Goal: Check status: Check status

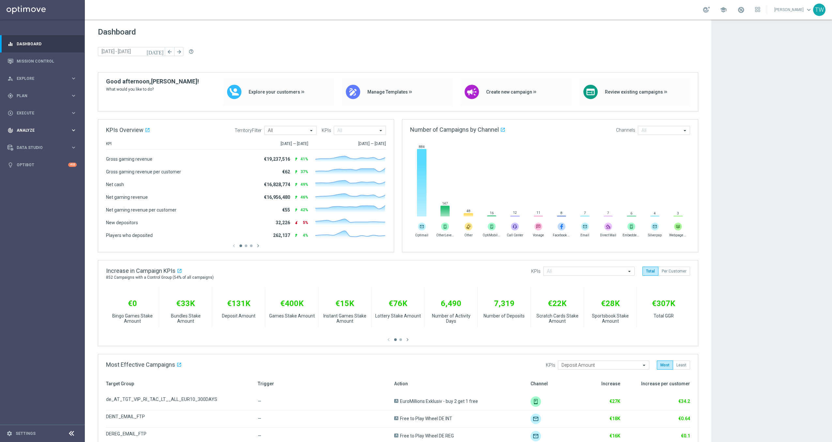
click at [64, 128] on div "track_changes Analyze" at bounding box center [39, 131] width 63 height 6
click at [35, 143] on link "Customer 360" at bounding box center [42, 143] width 51 height 5
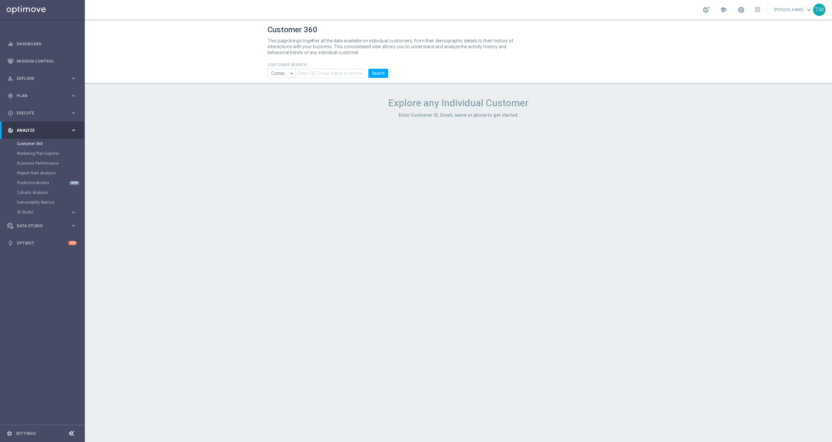
drag, startPoint x: 314, startPoint y: 82, endPoint x: 318, endPoint y: 73, distance: 8.9
click at [317, 77] on header "Customer 360 This page brings together all the data available on individual cus…" at bounding box center [458, 52] width 747 height 65
click at [319, 72] on input "text" at bounding box center [329, 73] width 69 height 9
paste input "21112661"
type input "21112661"
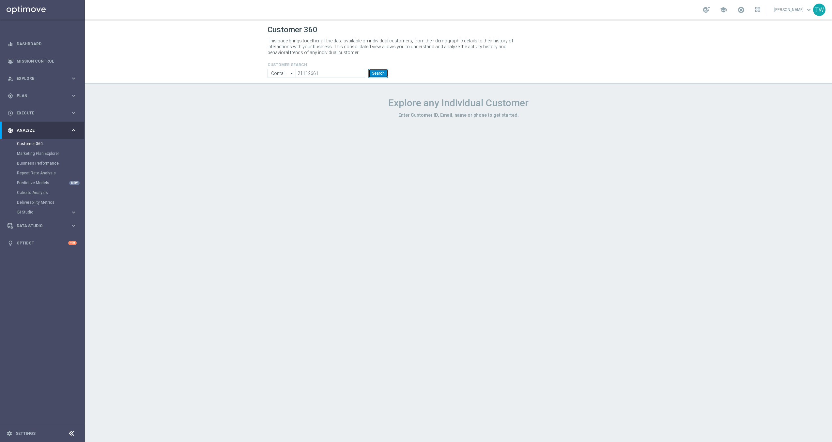
click at [376, 72] on button "Search" at bounding box center [378, 73] width 20 height 9
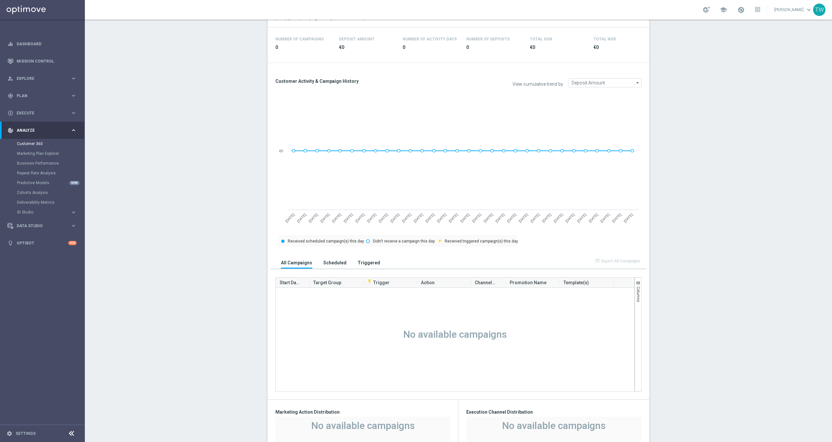
scroll to position [206, 0]
click at [333, 261] on h3 "Scheduled" at bounding box center [334, 261] width 23 height 6
click at [300, 261] on h3 "All Campaigns" at bounding box center [296, 261] width 31 height 6
click at [367, 259] on h3 "Triggered" at bounding box center [368, 261] width 23 height 6
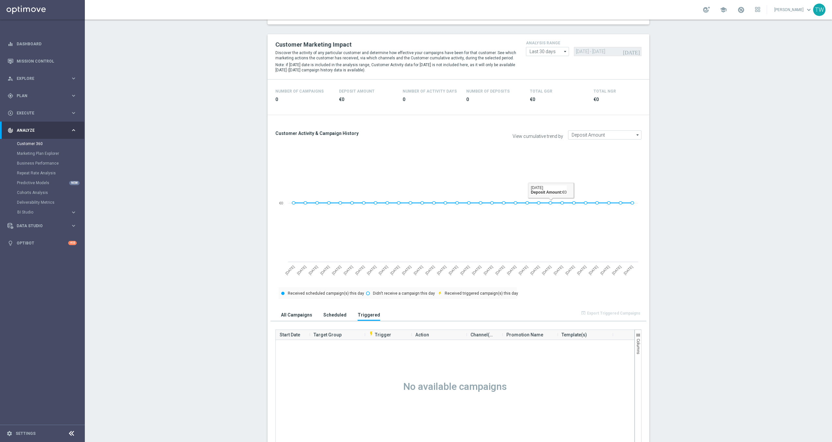
scroll to position [145, 0]
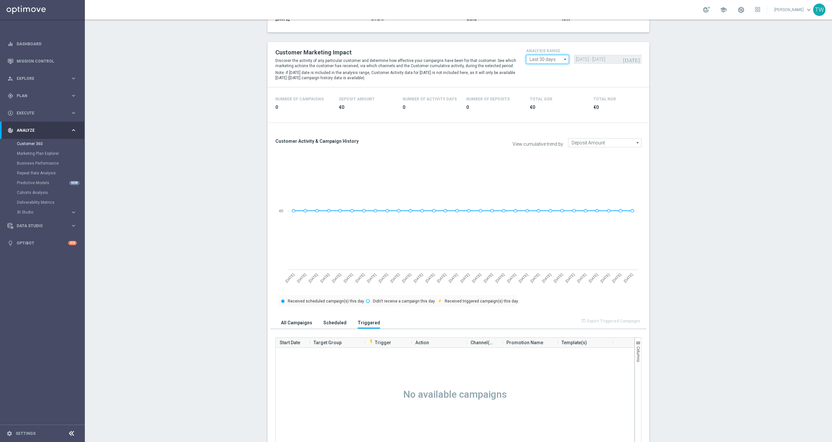
click at [551, 58] on input "Last 30 days" at bounding box center [547, 59] width 43 height 9
click at [555, 88] on div "Last 90 days" at bounding box center [545, 88] width 23 height 6
type input "Last 90 days"
type input "17 May 2025 - 14 Aug 2025"
